Goal: Communication & Community: Answer question/provide support

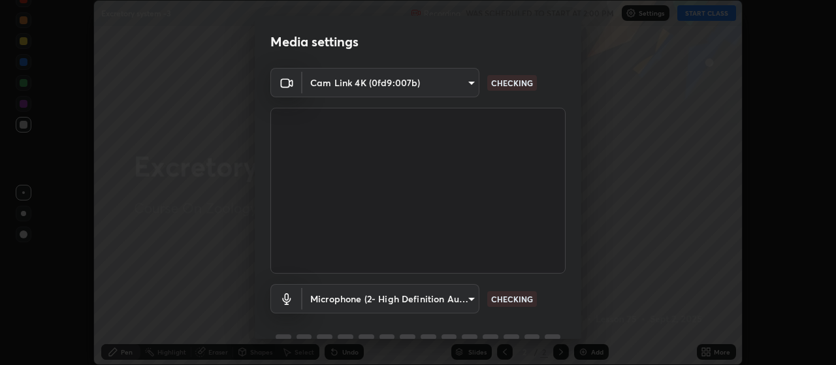
scroll to position [365, 836]
click at [474, 298] on body "Erase all Excretory system -3 Recording WAS SCHEDULED TO START AT 2:00 PM Setti…" at bounding box center [418, 182] width 836 height 365
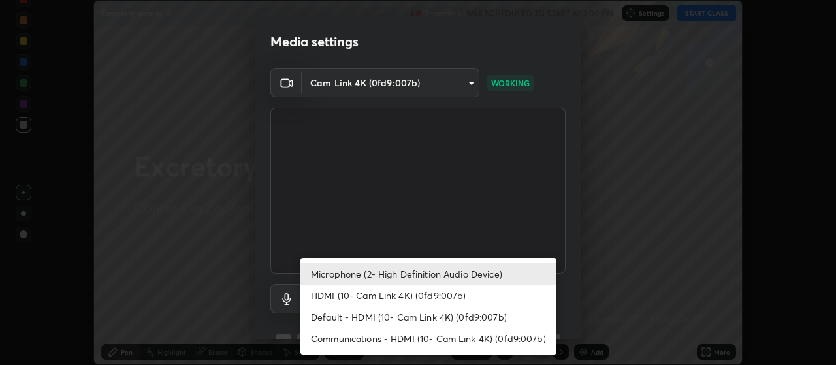
click at [461, 293] on li "HDMI (10- Cam Link 4K) (0fd9:007b)" at bounding box center [429, 296] width 256 height 22
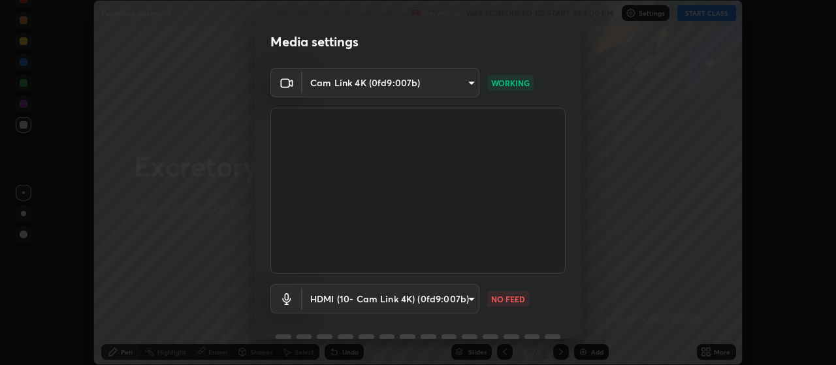
click at [469, 297] on body "Erase all Excretory system -3 Recording WAS SCHEDULED TO START AT 2:00 PM Setti…" at bounding box center [418, 182] width 836 height 365
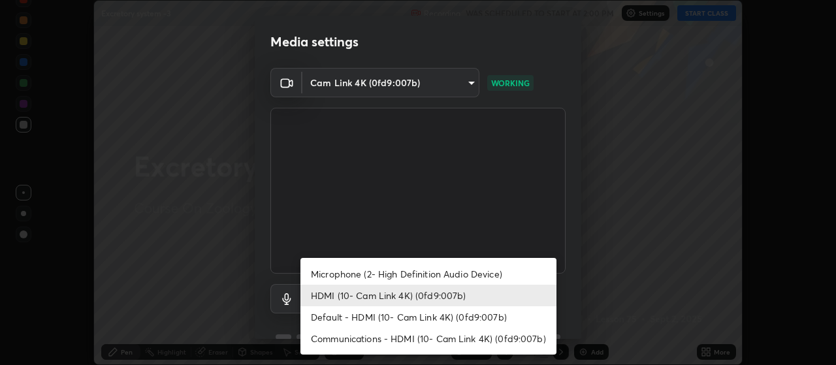
click at [470, 315] on li "Default - HDMI (10- Cam Link 4K) (0fd9:007b)" at bounding box center [429, 317] width 256 height 22
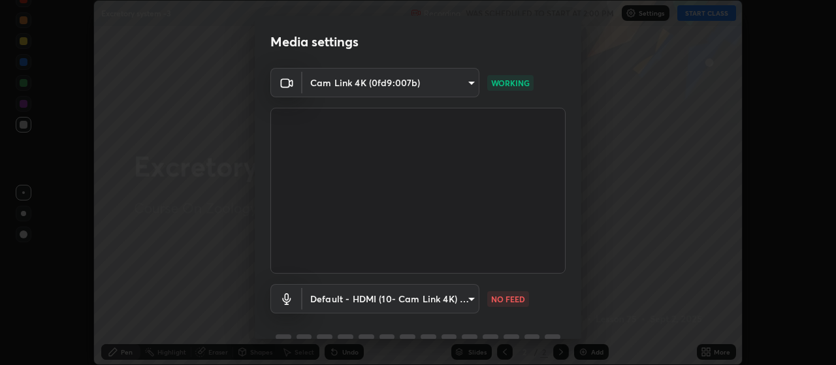
click at [468, 297] on body "Erase all Excretory system -3 Recording WAS SCHEDULED TO START AT 2:00 PM Setti…" at bounding box center [418, 182] width 836 height 365
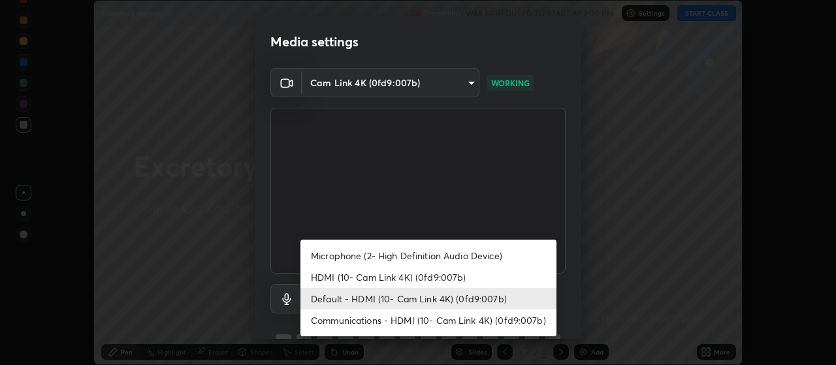
click at [475, 328] on li "Communications - HDMI (10- Cam Link 4K) (0fd9:007b)" at bounding box center [429, 321] width 256 height 22
type input "communications"
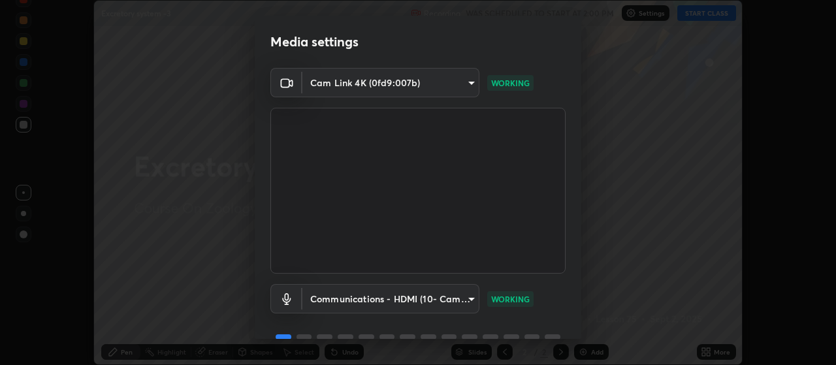
scroll to position [63, 0]
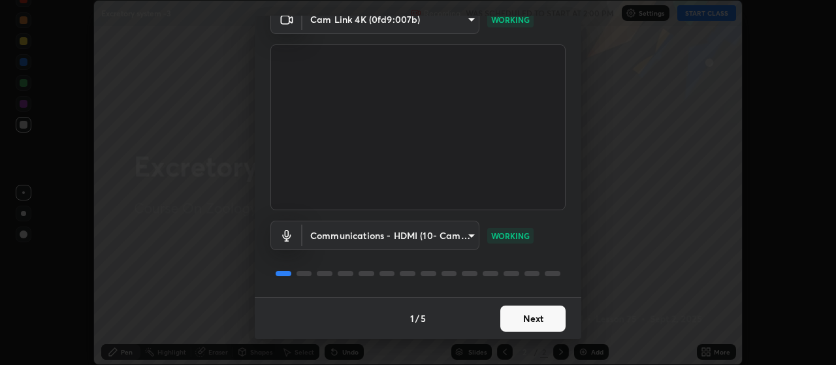
click at [516, 323] on button "Next" at bounding box center [532, 319] width 65 height 26
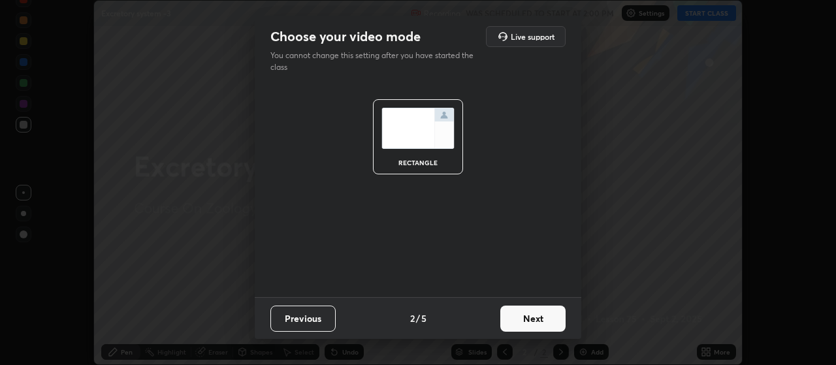
scroll to position [0, 0]
click at [527, 325] on button "Next" at bounding box center [532, 319] width 65 height 26
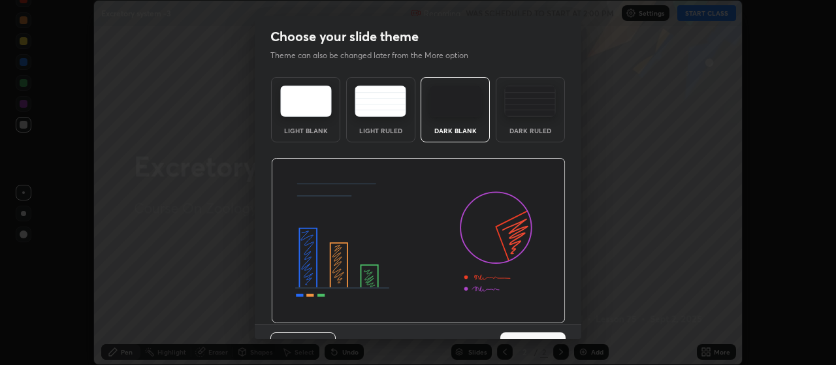
click at [532, 333] on button "Next" at bounding box center [532, 346] width 65 height 26
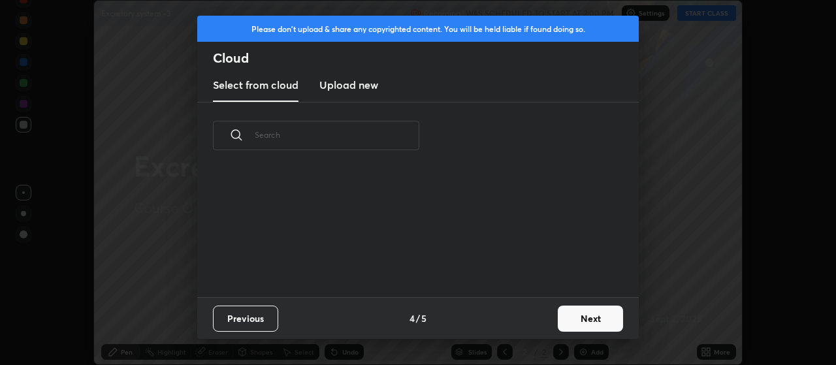
scroll to position [128, 419]
click at [583, 325] on button "Next" at bounding box center [590, 319] width 65 height 26
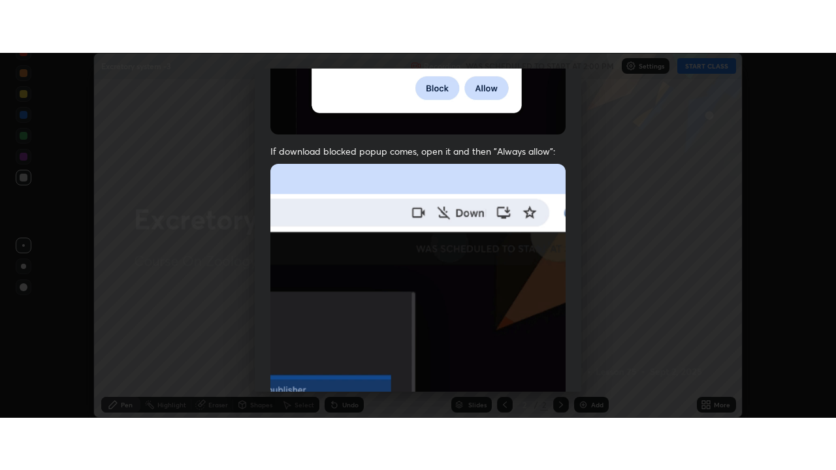
scroll to position [330, 0]
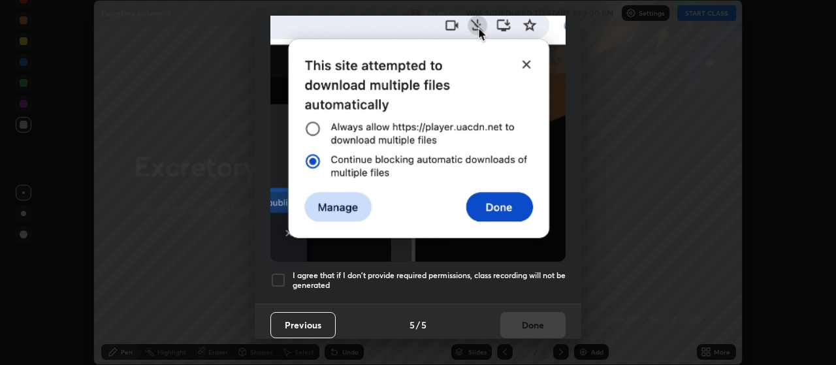
click at [277, 272] on div at bounding box center [278, 280] width 16 height 16
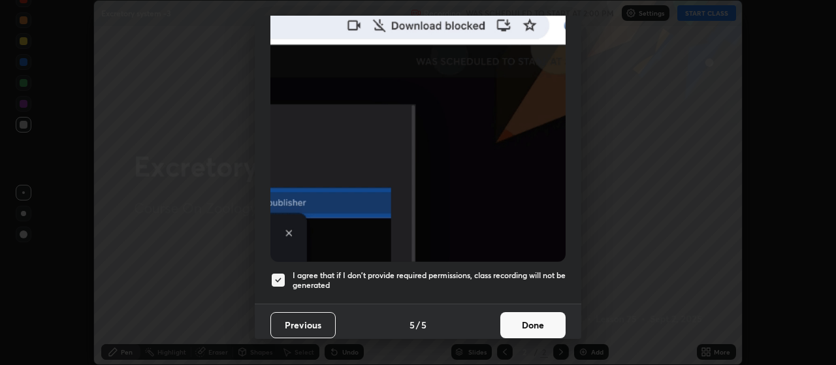
click at [528, 326] on button "Done" at bounding box center [532, 325] width 65 height 26
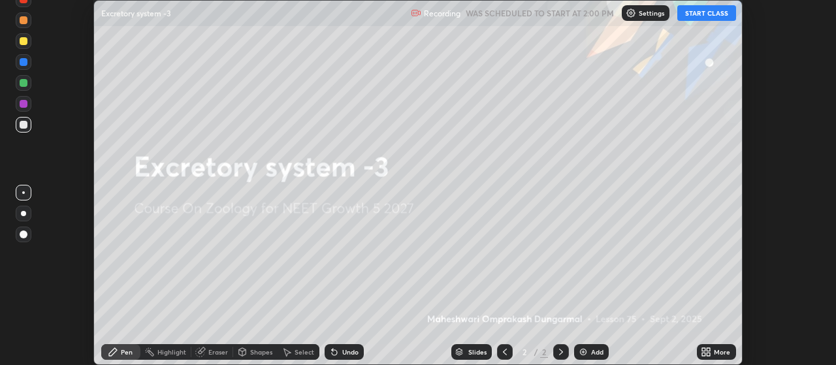
click at [709, 350] on icon at bounding box center [709, 349] width 3 height 3
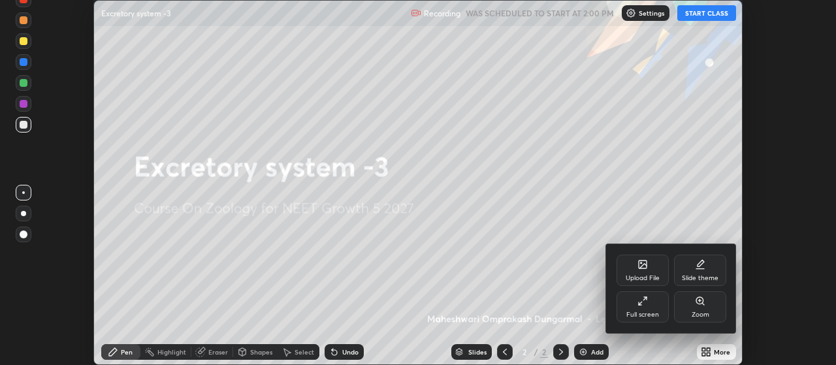
click at [646, 321] on div "Full screen" at bounding box center [643, 306] width 52 height 31
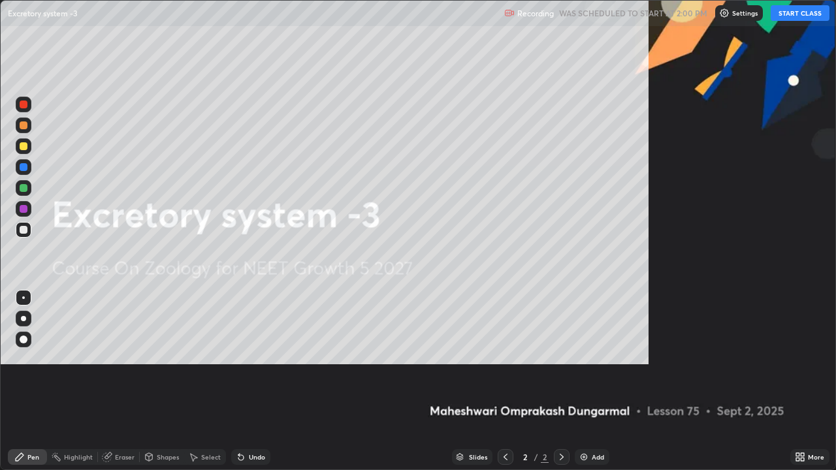
scroll to position [470, 836]
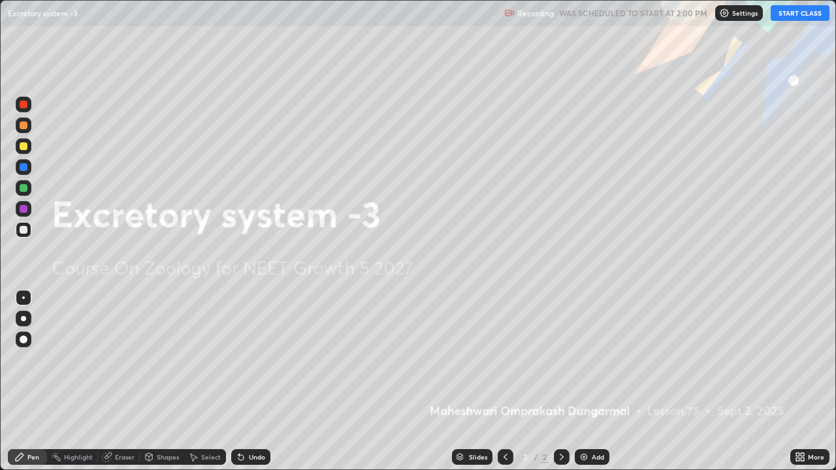
click at [794, 13] on button "START CLASS" at bounding box center [800, 13] width 59 height 16
click at [580, 365] on div "Add" at bounding box center [592, 458] width 35 height 16
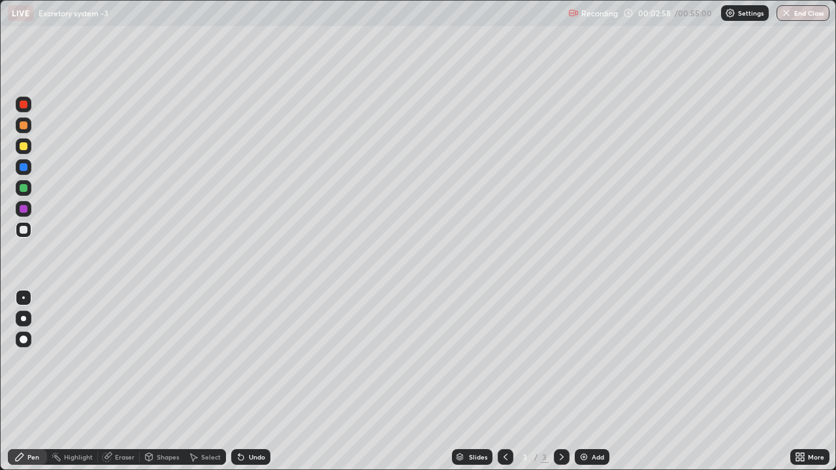
click at [24, 146] on div at bounding box center [24, 146] width 8 height 8
click at [21, 232] on div at bounding box center [24, 230] width 8 height 8
click at [239, 365] on icon at bounding box center [240, 457] width 5 height 5
click at [233, 365] on div "Undo" at bounding box center [250, 458] width 39 height 16
click at [144, 365] on icon at bounding box center [149, 457] width 10 height 10
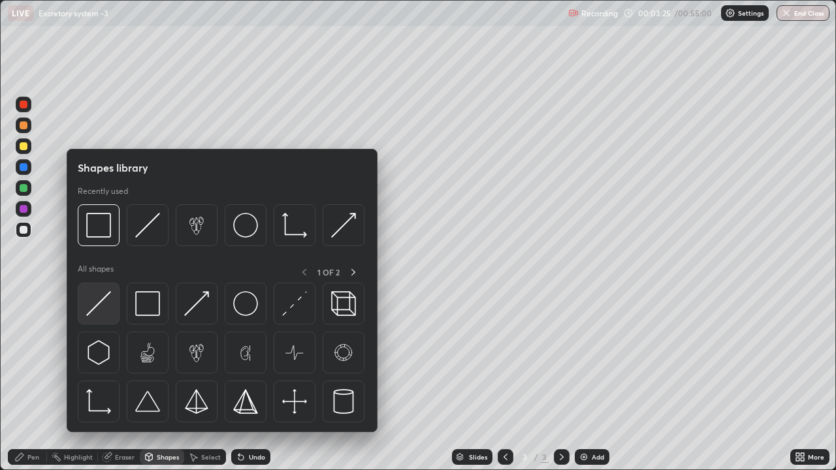
click at [90, 305] on img at bounding box center [98, 303] width 25 height 25
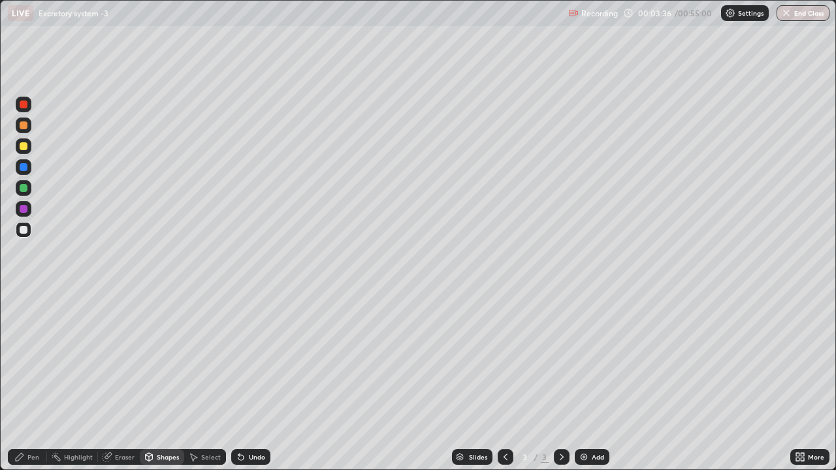
click at [20, 125] on div at bounding box center [24, 126] width 8 height 8
click at [32, 365] on div "Pen" at bounding box center [33, 457] width 12 height 7
click at [20, 105] on div at bounding box center [24, 105] width 8 height 8
click at [23, 144] on div at bounding box center [24, 146] width 8 height 8
click at [252, 365] on div "Undo" at bounding box center [257, 457] width 16 height 7
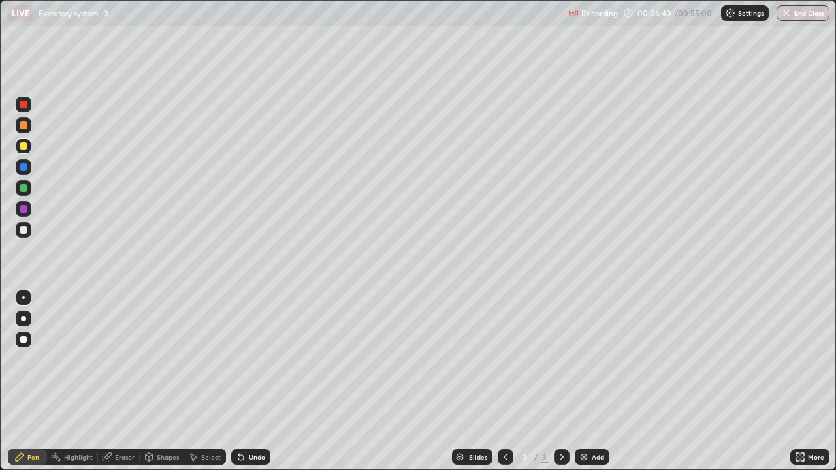
click at [19, 228] on div at bounding box center [24, 230] width 16 height 16
click at [18, 110] on div at bounding box center [24, 105] width 16 height 16
click at [24, 169] on div at bounding box center [24, 167] width 8 height 8
click at [242, 365] on div "Undo" at bounding box center [248, 457] width 44 height 26
click at [242, 365] on div "Undo" at bounding box center [250, 458] width 39 height 16
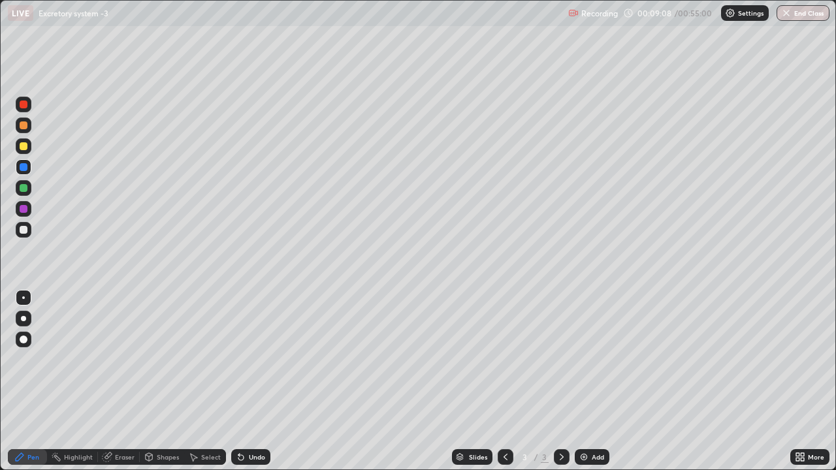
click at [238, 365] on icon at bounding box center [241, 457] width 10 height 10
click at [110, 365] on div "Eraser" at bounding box center [119, 458] width 42 height 16
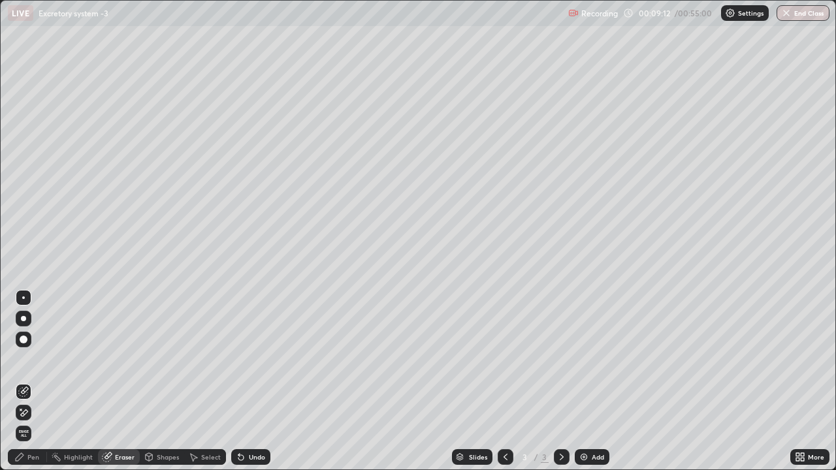
click at [24, 365] on icon at bounding box center [19, 457] width 10 height 10
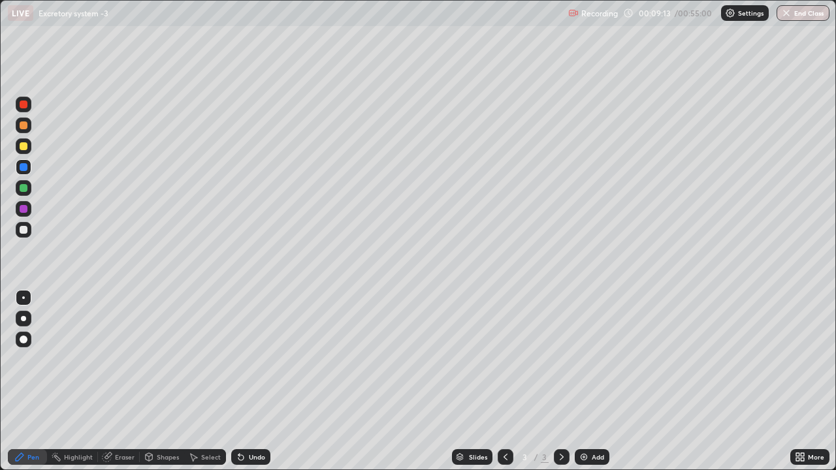
click at [27, 171] on div at bounding box center [24, 167] width 16 height 16
click at [24, 105] on div at bounding box center [24, 105] width 8 height 8
click at [108, 365] on icon at bounding box center [107, 457] width 8 height 8
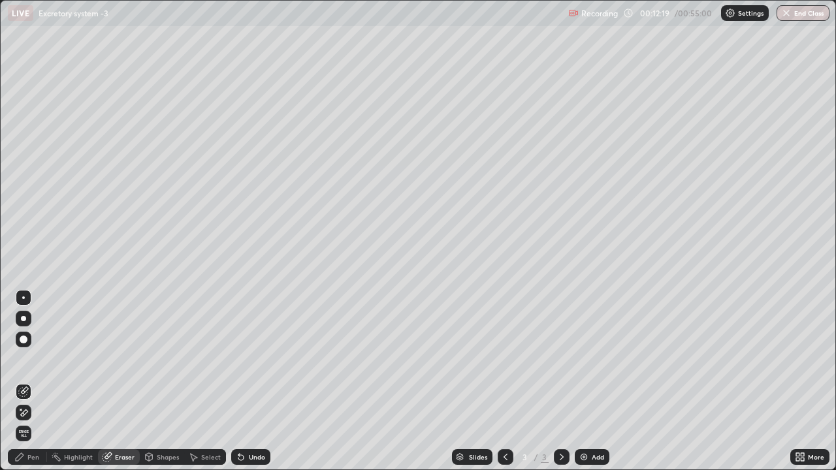
click at [35, 365] on div "Pen" at bounding box center [33, 457] width 12 height 7
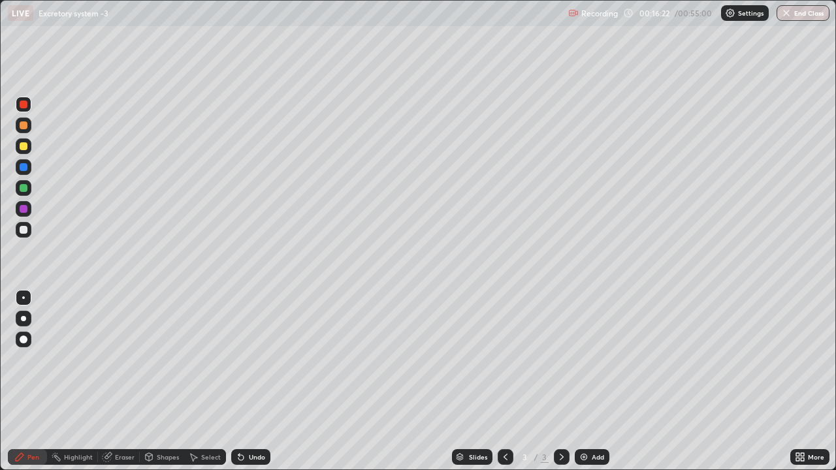
click at [27, 170] on div at bounding box center [24, 167] width 16 height 16
click at [581, 365] on img at bounding box center [584, 457] width 10 height 10
click at [26, 230] on div at bounding box center [24, 230] width 8 height 8
click at [24, 232] on div at bounding box center [24, 230] width 8 height 8
click at [240, 365] on icon at bounding box center [241, 457] width 10 height 10
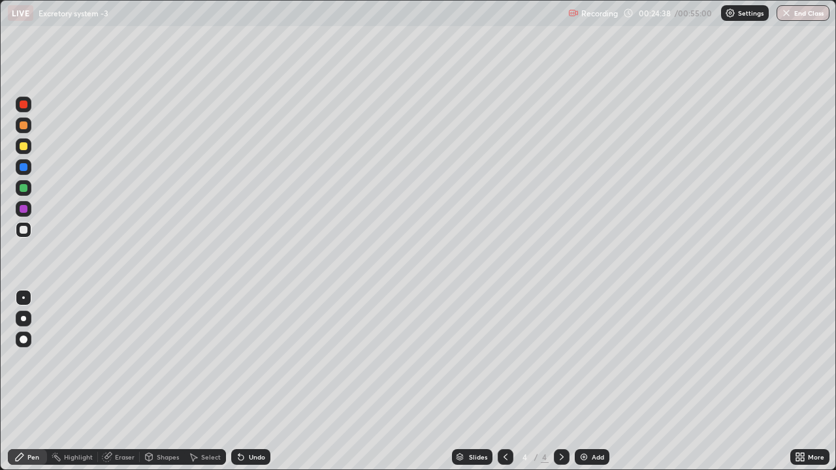
click at [25, 105] on div at bounding box center [24, 105] width 8 height 8
click at [22, 106] on div at bounding box center [24, 105] width 8 height 8
click at [20, 104] on div at bounding box center [24, 105] width 8 height 8
click at [249, 365] on div "Undo" at bounding box center [257, 457] width 16 height 7
click at [504, 365] on icon at bounding box center [505, 457] width 10 height 10
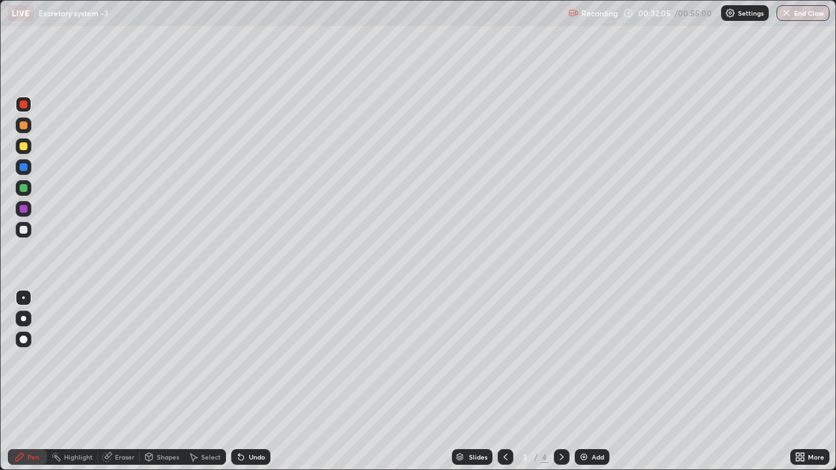
click at [27, 230] on div at bounding box center [24, 230] width 8 height 8
click at [67, 365] on div "Highlight" at bounding box center [78, 457] width 29 height 7
click at [22, 365] on icon at bounding box center [23, 413] width 10 height 10
click at [20, 169] on div at bounding box center [24, 167] width 8 height 8
click at [19, 146] on div at bounding box center [24, 147] width 16 height 16
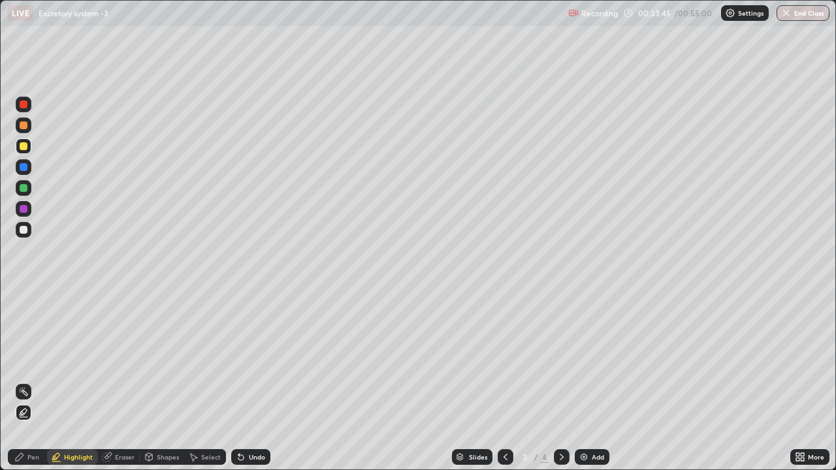
click at [25, 131] on div at bounding box center [24, 126] width 16 height 16
click at [22, 105] on div at bounding box center [24, 105] width 8 height 8
click at [25, 212] on div at bounding box center [24, 209] width 8 height 8
click at [561, 365] on icon at bounding box center [562, 457] width 10 height 10
click at [587, 365] on img at bounding box center [584, 457] width 10 height 10
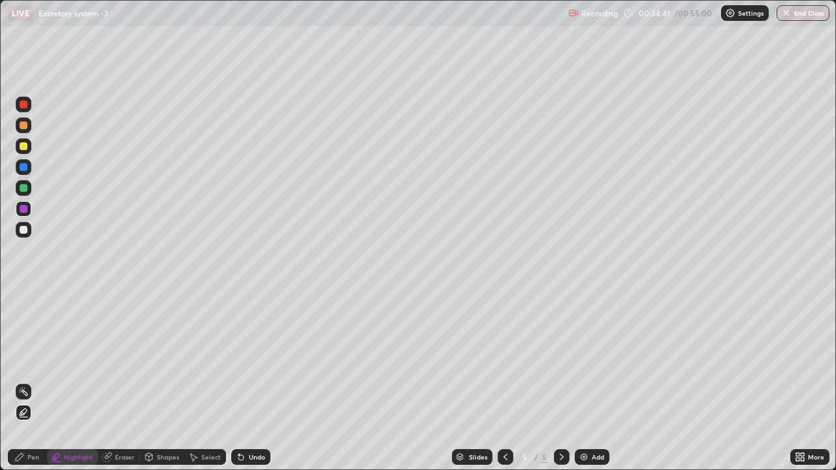
click at [26, 232] on div at bounding box center [24, 230] width 8 height 8
click at [20, 365] on icon at bounding box center [19, 457] width 10 height 10
click at [244, 365] on div "Undo" at bounding box center [250, 458] width 39 height 16
click at [244, 365] on icon at bounding box center [241, 457] width 10 height 10
click at [246, 365] on div "Undo" at bounding box center [250, 458] width 39 height 16
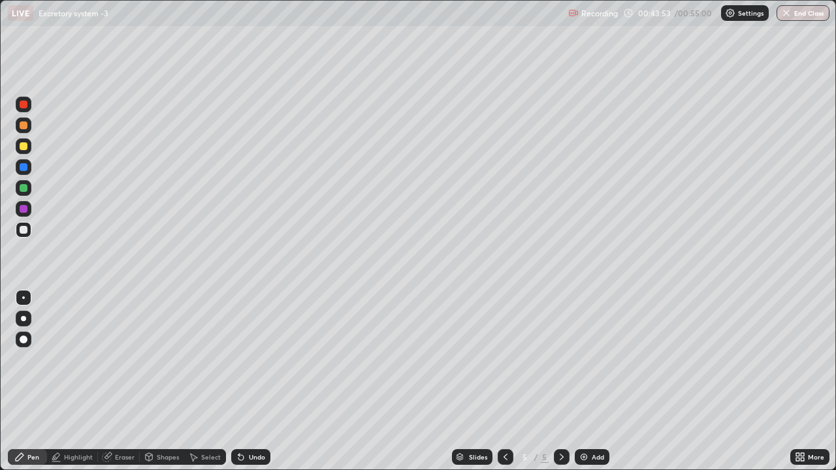
click at [249, 365] on div "Undo" at bounding box center [257, 457] width 16 height 7
click at [587, 365] on img at bounding box center [584, 457] width 10 height 10
click at [245, 365] on div "Undo" at bounding box center [250, 458] width 39 height 16
click at [28, 297] on div at bounding box center [24, 298] width 16 height 16
click at [24, 145] on div at bounding box center [24, 146] width 8 height 8
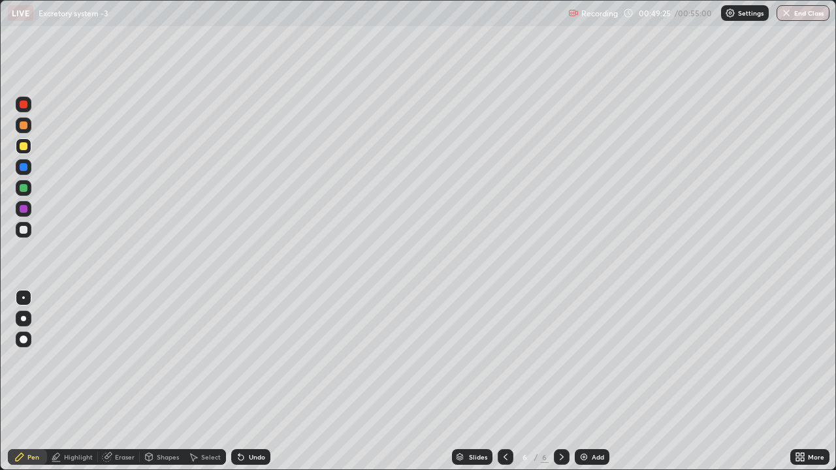
click at [24, 339] on div at bounding box center [24, 340] width 8 height 8
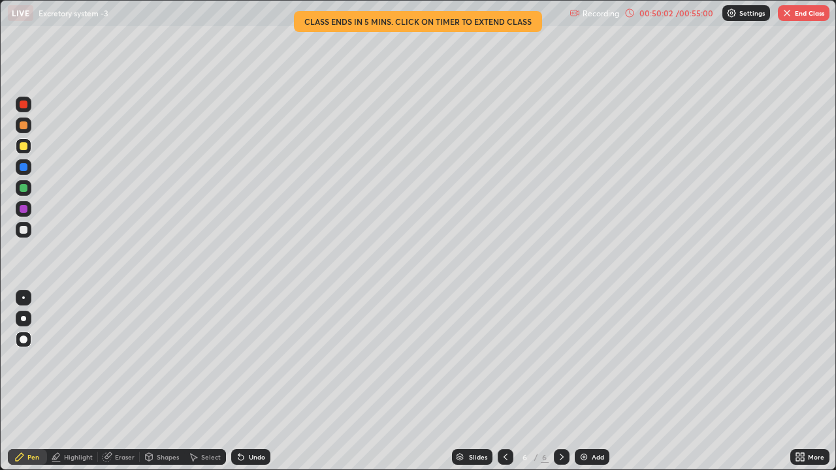
click at [20, 189] on div at bounding box center [24, 188] width 8 height 8
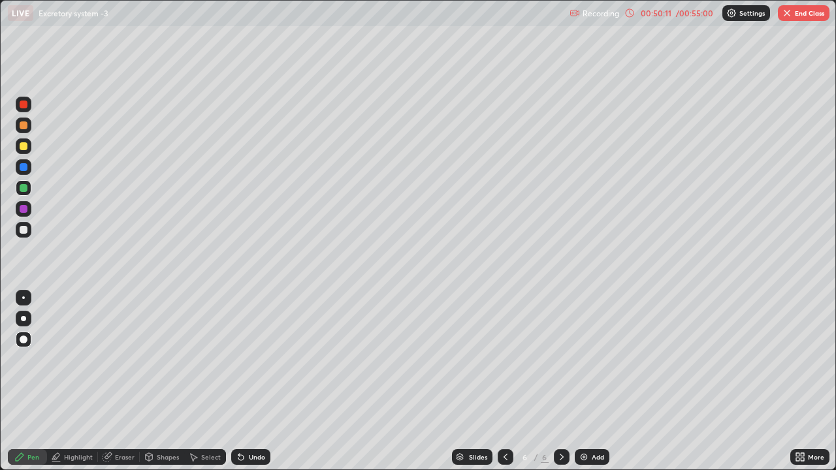
click at [193, 365] on icon at bounding box center [194, 458] width 7 height 8
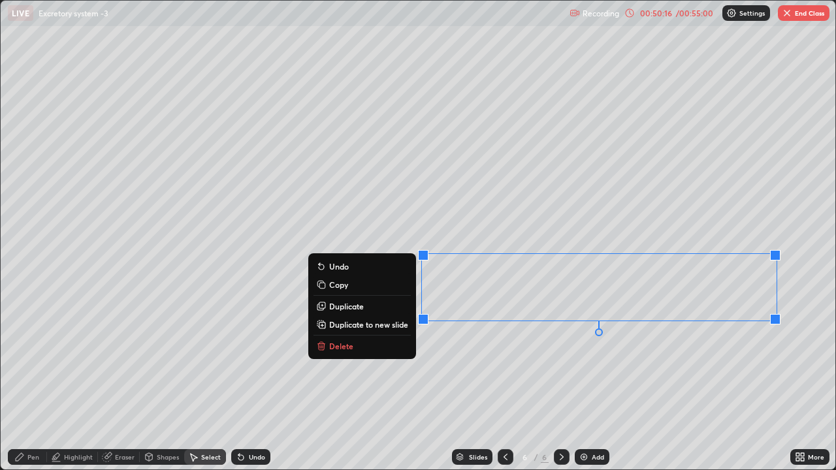
click at [350, 306] on p "Duplicate" at bounding box center [346, 306] width 35 height 10
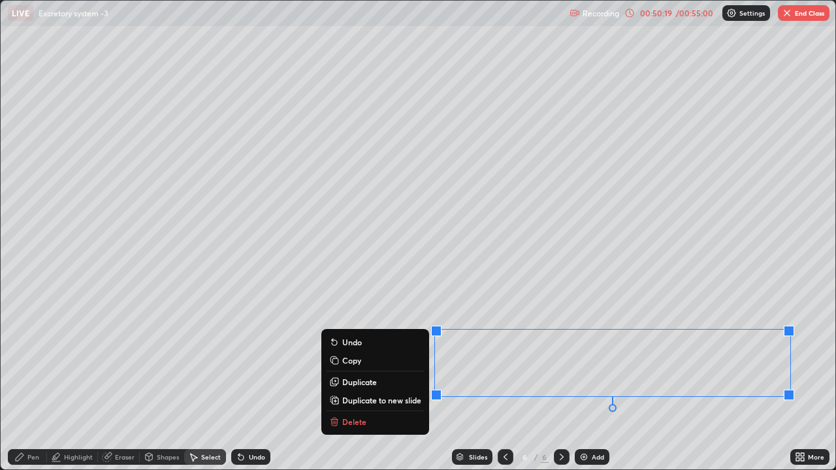
click at [529, 365] on div "0 ° Undo Copy Duplicate Duplicate to new slide Delete" at bounding box center [418, 235] width 835 height 469
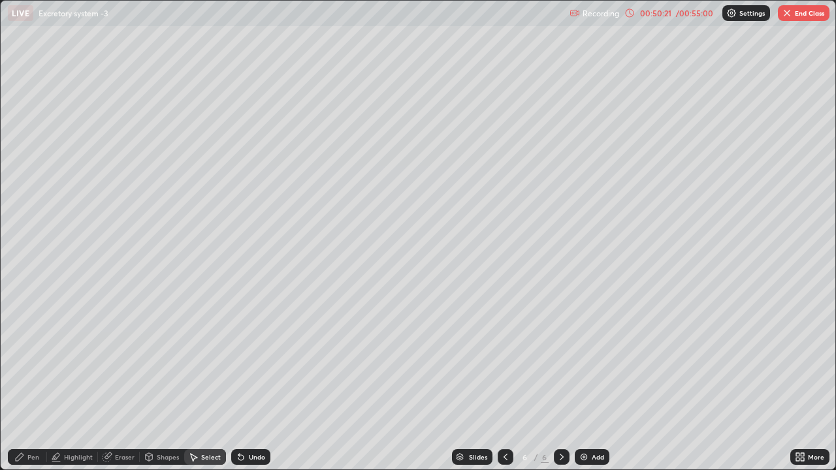
click at [120, 365] on div "Eraser" at bounding box center [125, 457] width 20 height 7
click at [32, 365] on div "Pen" at bounding box center [33, 457] width 12 height 7
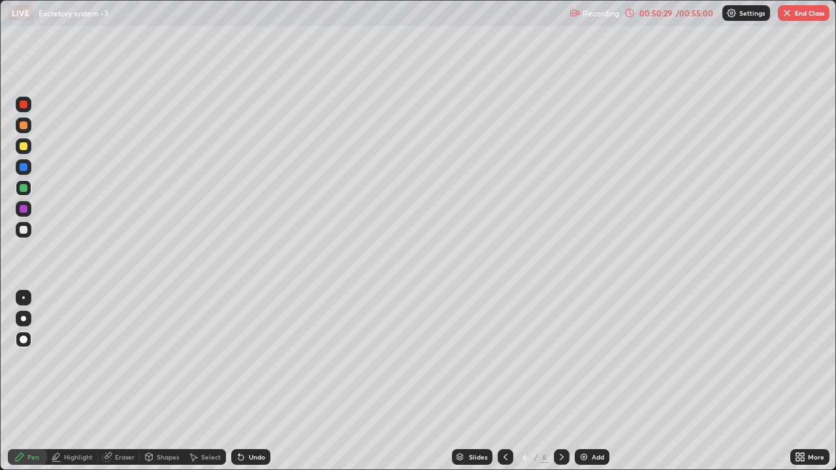
click at [24, 127] on div at bounding box center [24, 126] width 8 height 8
click at [116, 365] on div "Eraser" at bounding box center [125, 457] width 20 height 7
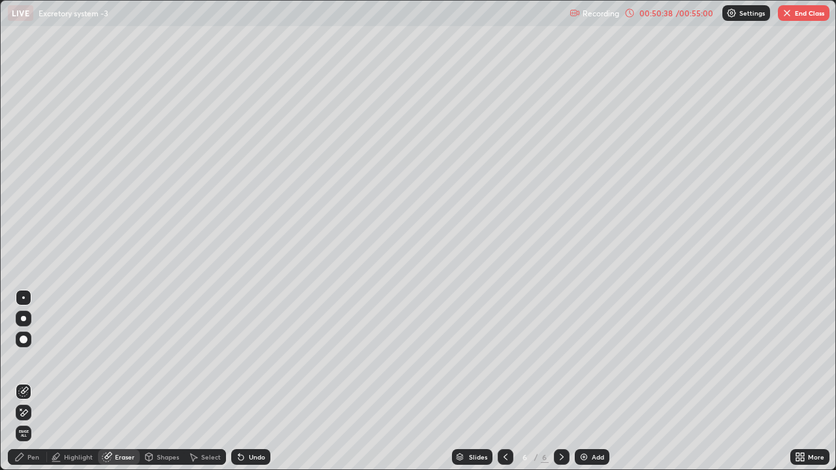
click at [24, 365] on icon at bounding box center [19, 457] width 10 height 10
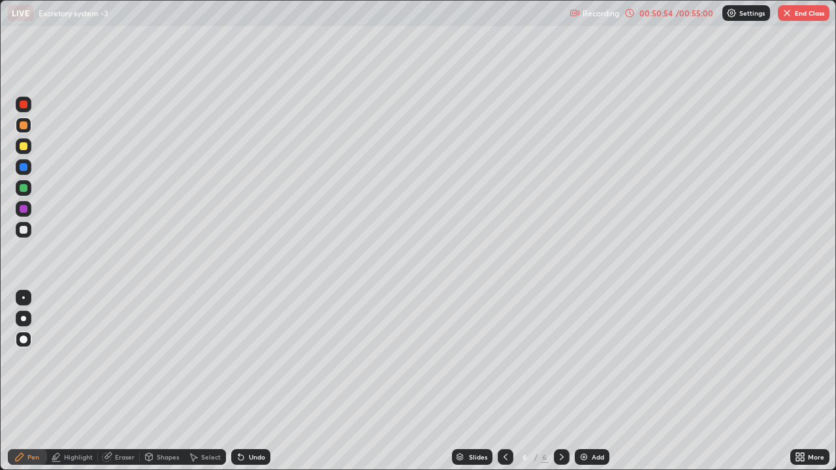
click at [112, 365] on div "Eraser" at bounding box center [119, 458] width 42 height 16
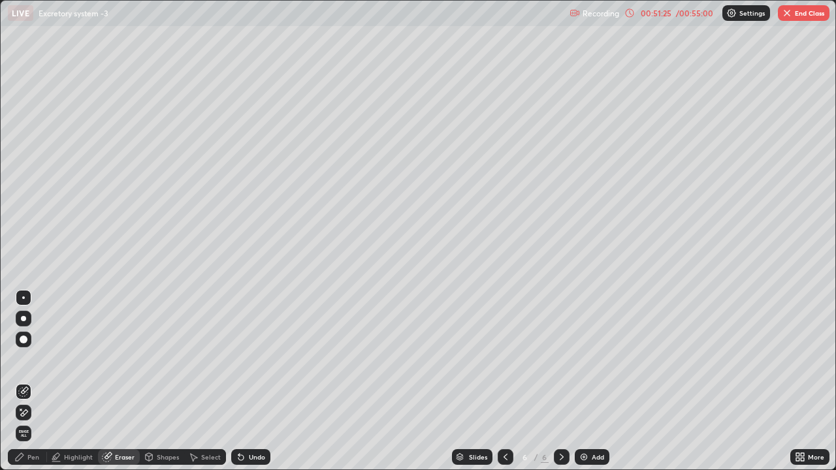
click at [28, 365] on div "Pen" at bounding box center [33, 457] width 12 height 7
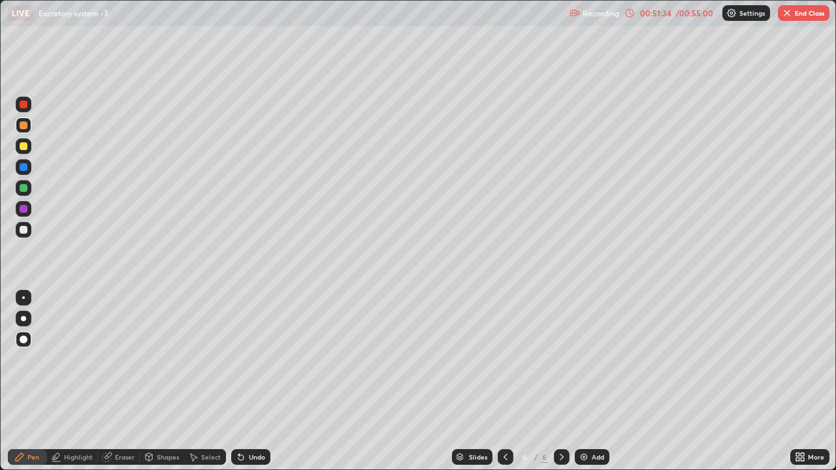
click at [20, 123] on div at bounding box center [24, 126] width 8 height 8
click at [24, 147] on div at bounding box center [24, 146] width 8 height 8
click at [24, 208] on div at bounding box center [24, 209] width 8 height 8
click at [20, 229] on div at bounding box center [24, 230] width 8 height 8
click at [163, 365] on div "Shapes" at bounding box center [168, 457] width 22 height 7
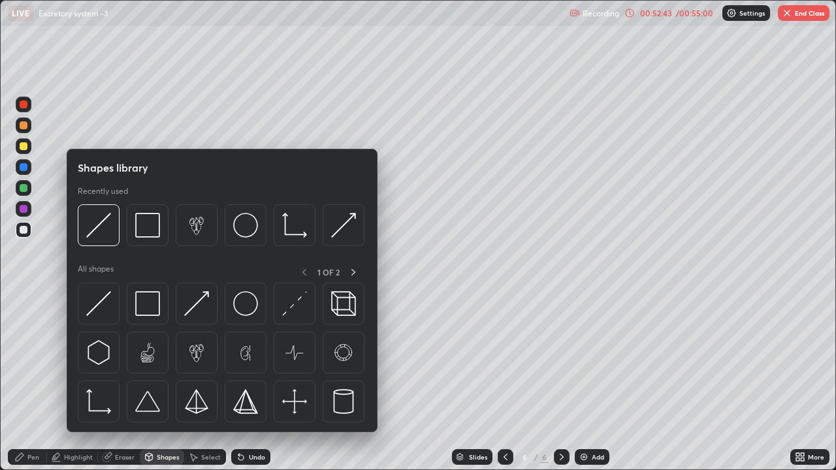
click at [206, 365] on div "Select" at bounding box center [205, 458] width 42 height 16
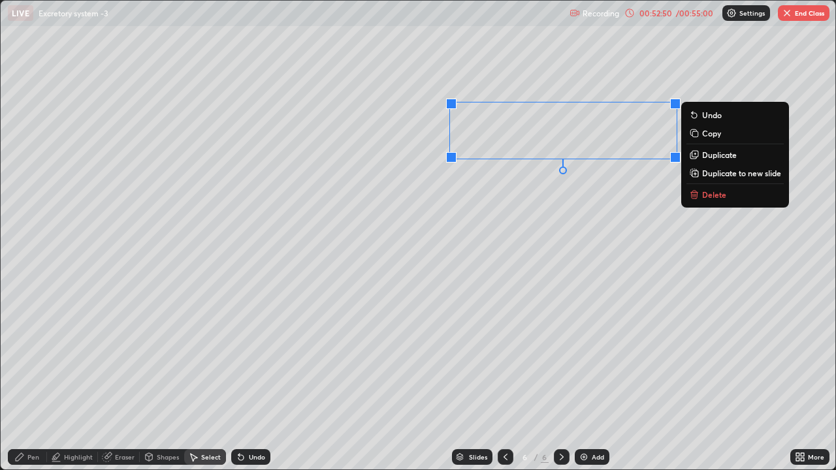
click at [696, 190] on icon at bounding box center [694, 194] width 10 height 10
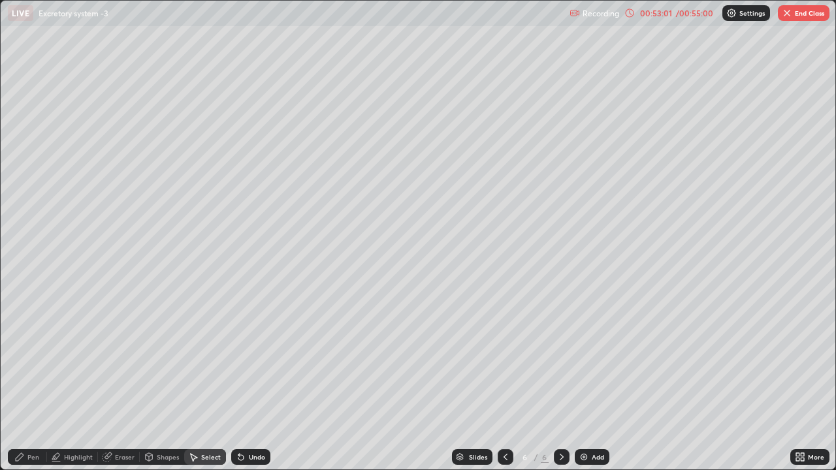
click at [22, 365] on icon at bounding box center [20, 457] width 8 height 8
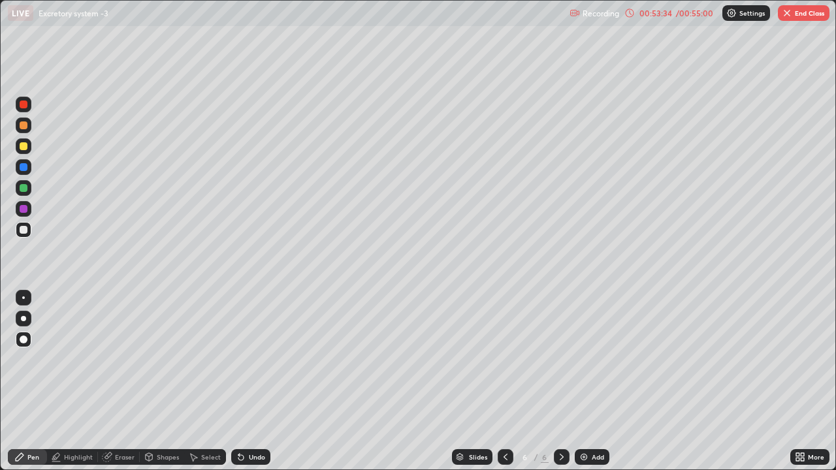
click at [655, 13] on div "00:53:34" at bounding box center [656, 13] width 37 height 8
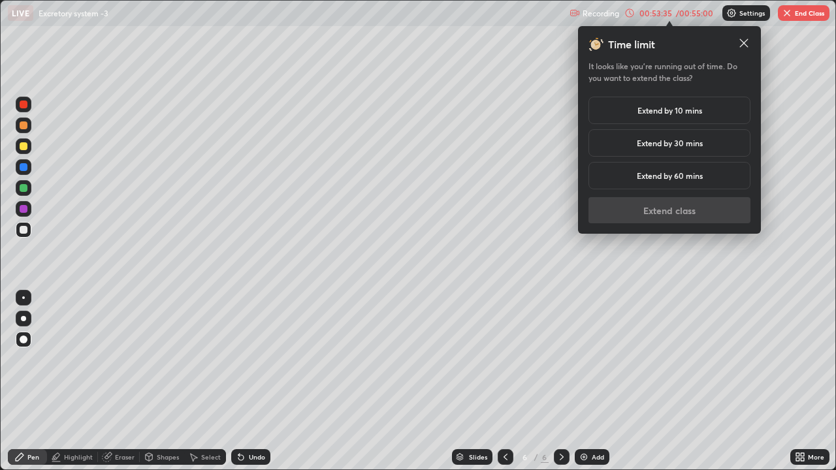
click at [679, 110] on h5 "Extend by 10 mins" at bounding box center [670, 111] width 65 height 12
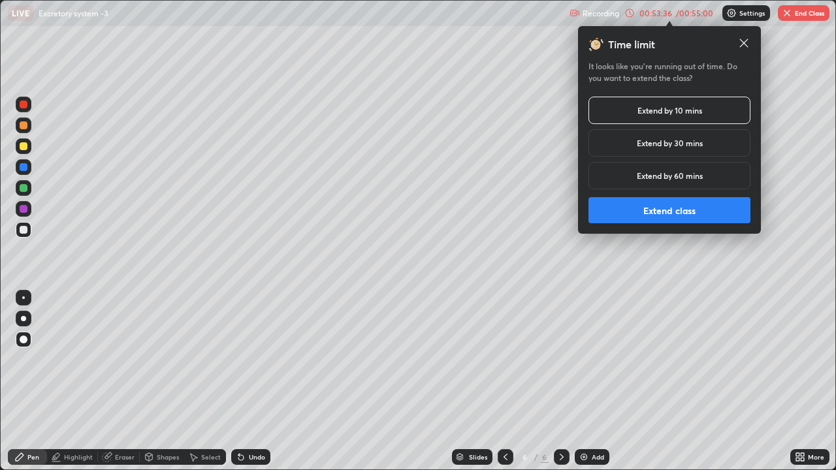
click at [682, 212] on button "Extend class" at bounding box center [670, 210] width 162 height 26
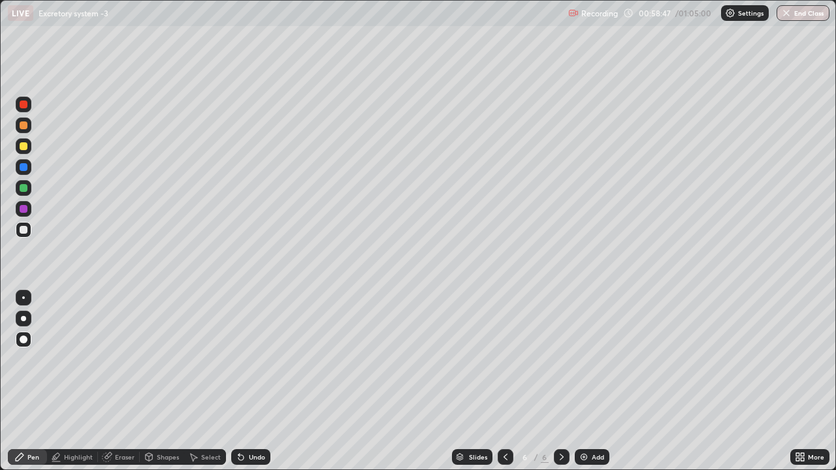
click at [579, 365] on img at bounding box center [584, 457] width 10 height 10
click at [242, 365] on div "Undo" at bounding box center [250, 458] width 39 height 16
click at [583, 365] on img at bounding box center [584, 457] width 10 height 10
click at [657, 13] on div "01:02:28" at bounding box center [656, 13] width 37 height 8
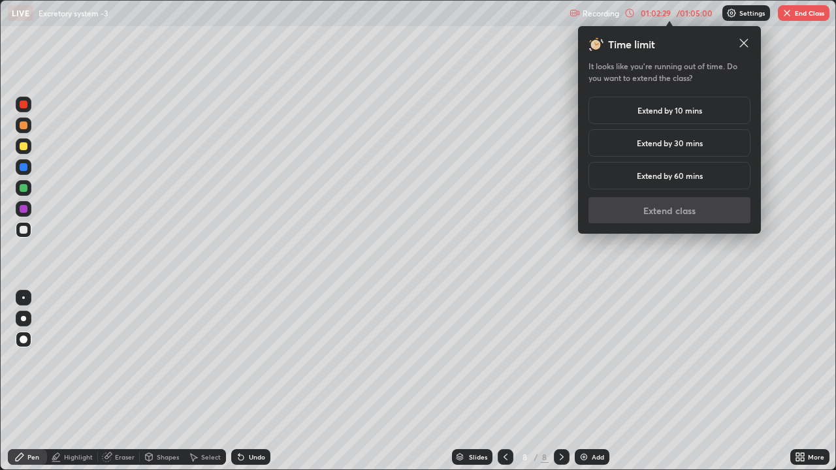
click at [673, 109] on h5 "Extend by 10 mins" at bounding box center [670, 111] width 65 height 12
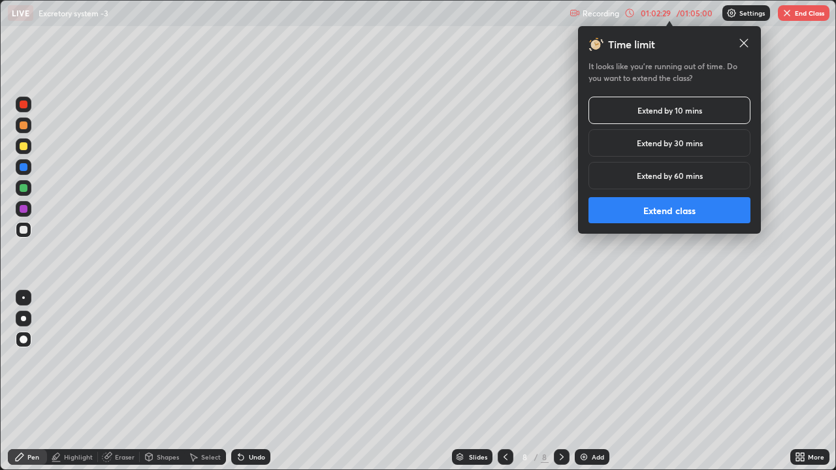
click at [660, 212] on button "Extend class" at bounding box center [670, 210] width 162 height 26
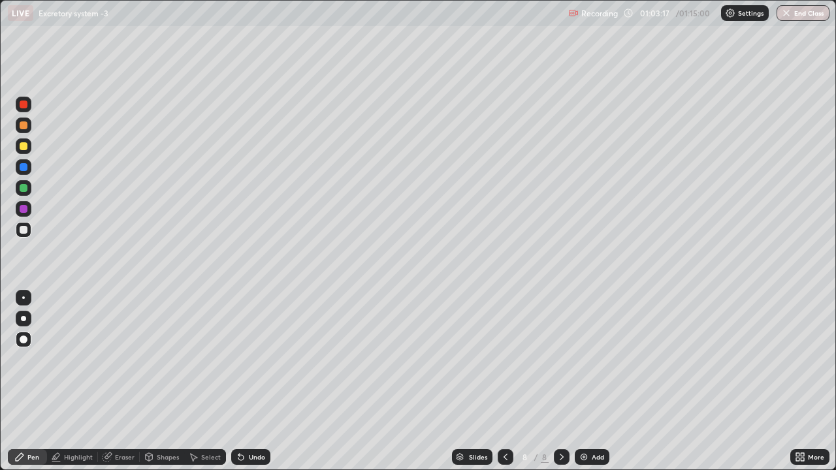
click at [239, 365] on icon at bounding box center [240, 457] width 5 height 5
click at [242, 365] on icon at bounding box center [241, 457] width 10 height 10
click at [240, 365] on icon at bounding box center [241, 457] width 10 height 10
click at [238, 365] on icon at bounding box center [240, 457] width 5 height 5
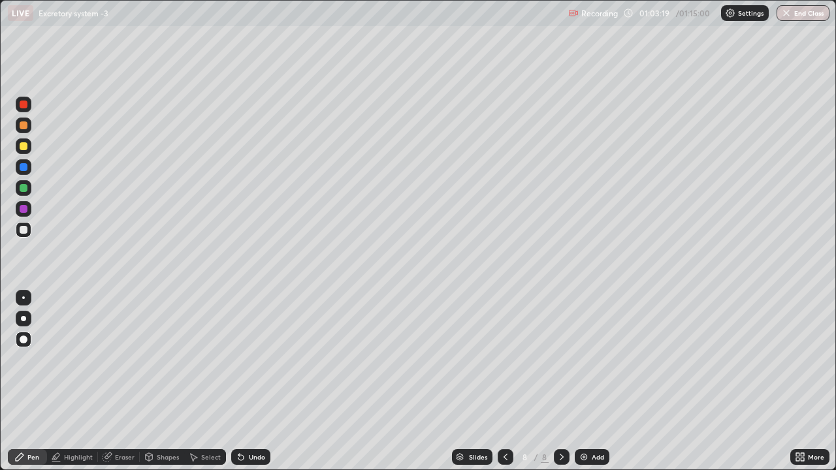
click at [240, 365] on div "Undo" at bounding box center [250, 458] width 39 height 16
click at [238, 365] on icon at bounding box center [240, 457] width 5 height 5
click at [798, 16] on button "End Class" at bounding box center [803, 13] width 53 height 16
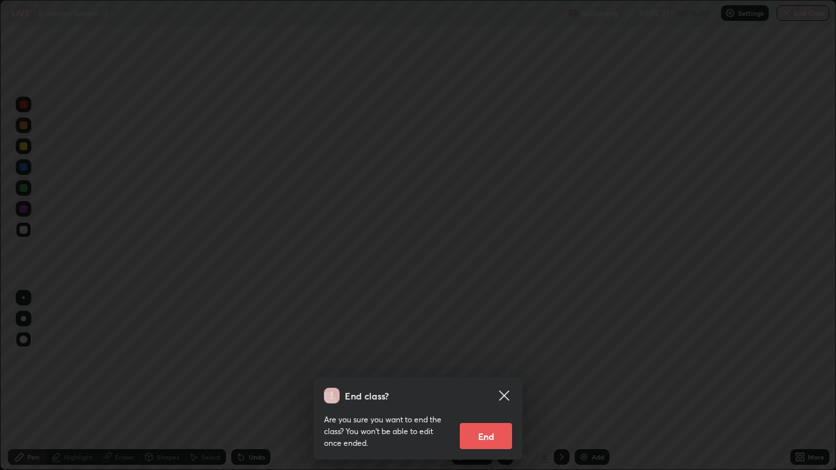
click at [480, 365] on button "End" at bounding box center [486, 436] width 52 height 26
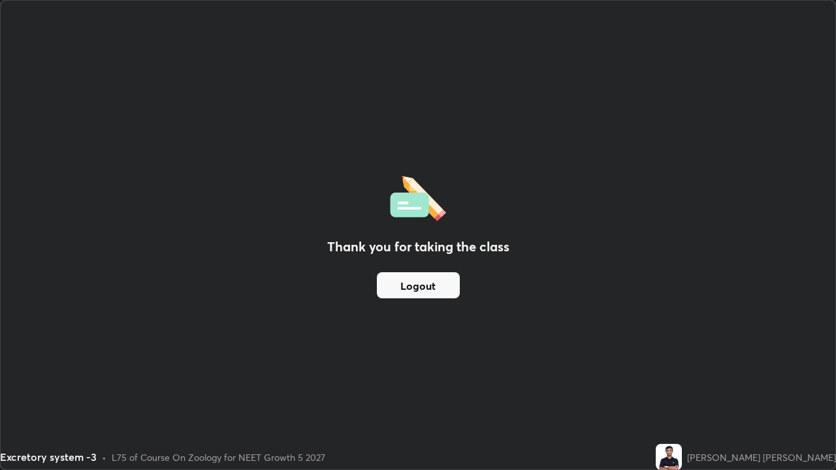
click at [410, 287] on button "Logout" at bounding box center [418, 285] width 83 height 26
